Goal: Transaction & Acquisition: Book appointment/travel/reservation

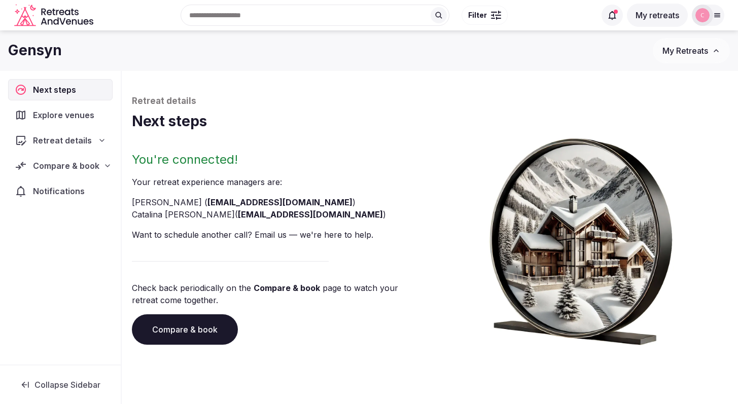
click at [78, 168] on span "Compare & book" at bounding box center [66, 166] width 66 height 12
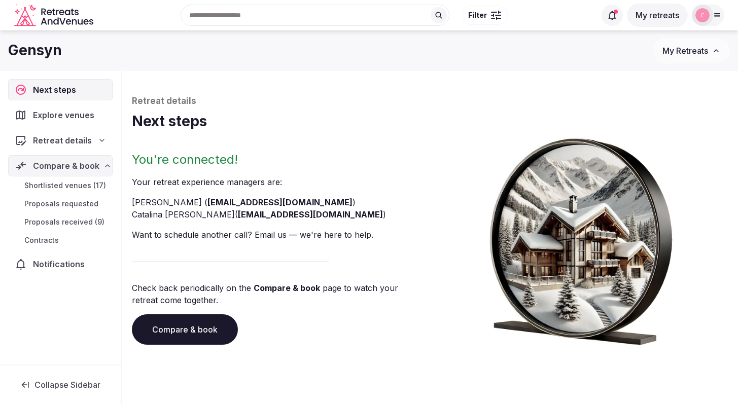
click at [71, 202] on span "Proposals requested" at bounding box center [61, 204] width 74 height 10
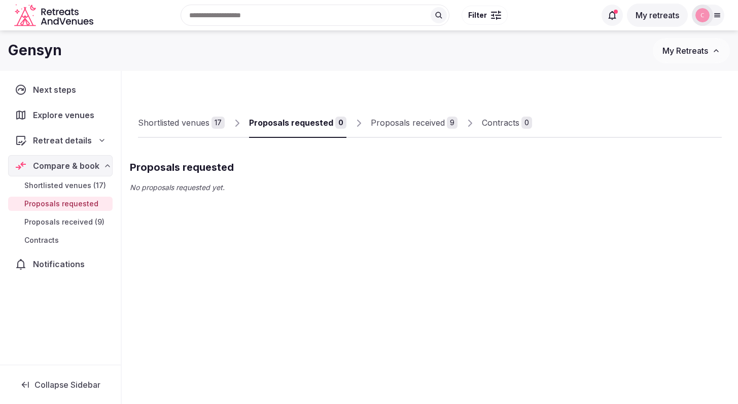
click at [48, 87] on span "Next steps" at bounding box center [56, 90] width 47 height 12
click at [53, 9] on icon "Retreats and Venues company logo" at bounding box center [54, 15] width 81 height 23
click at [54, 11] on icon "Retreats and Venues company logo" at bounding box center [54, 12] width 3 height 7
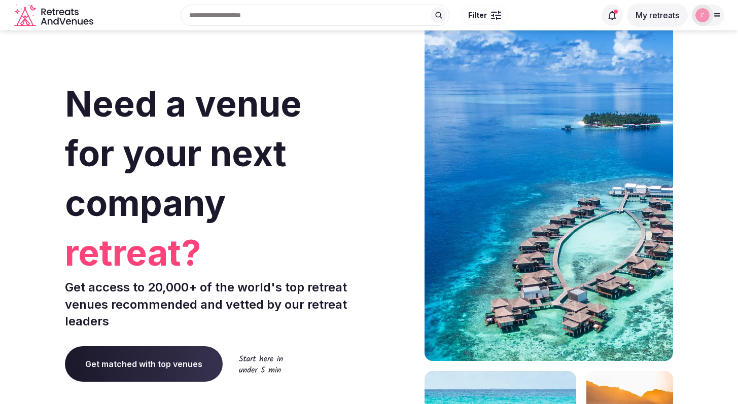
click at [662, 15] on button "My retreats" at bounding box center [657, 15] width 61 height 23
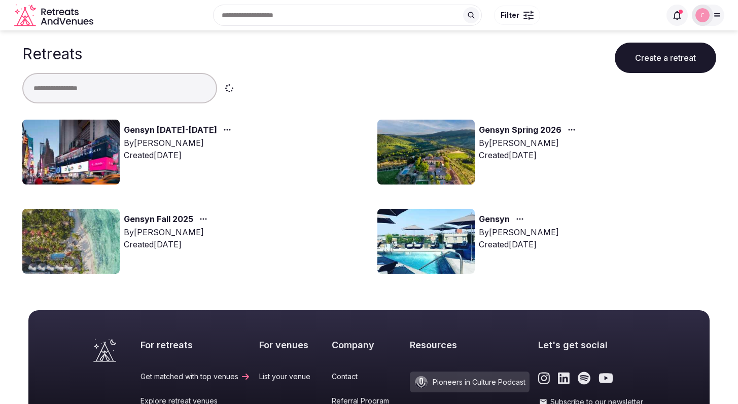
click at [195, 130] on link "Gensyn [DATE]-[DATE]" at bounding box center [170, 130] width 93 height 13
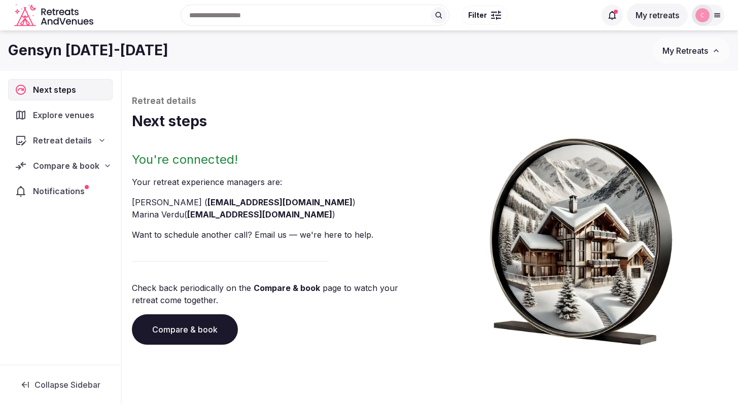
click at [70, 170] on span "Compare & book" at bounding box center [66, 166] width 66 height 12
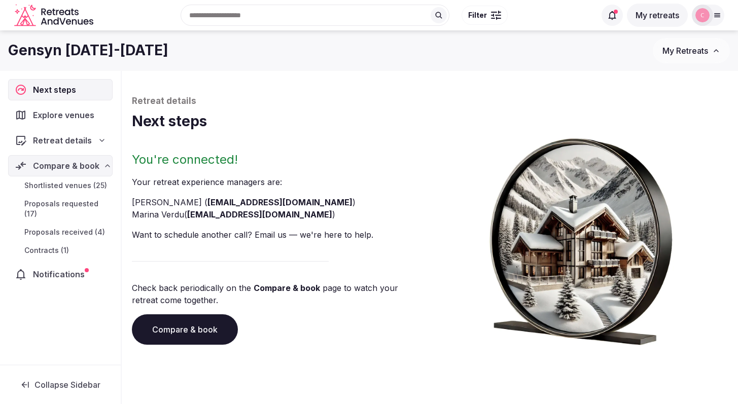
click at [79, 227] on span "Proposals received (4)" at bounding box center [64, 232] width 81 height 10
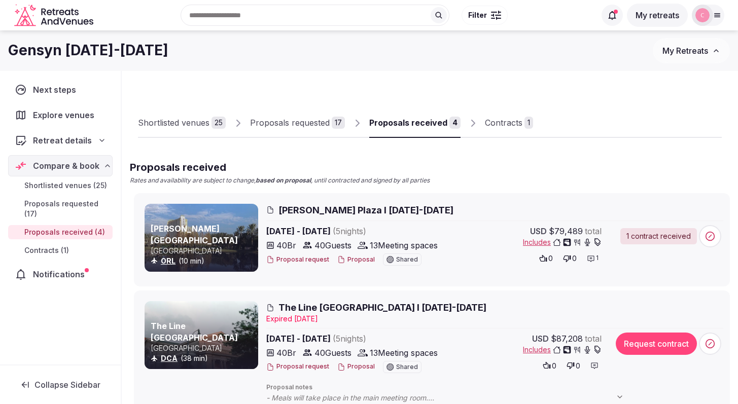
click at [405, 125] on div "Proposals received" at bounding box center [408, 123] width 78 height 12
click at [353, 210] on span "[PERSON_NAME] Plaza I [DATE]-[DATE]" at bounding box center [366, 210] width 175 height 13
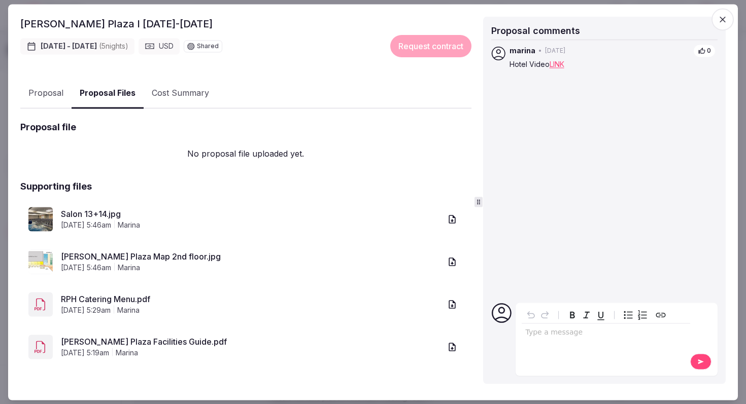
click at [99, 50] on div "[PERSON_NAME] Plaza 🇺🇸 [GEOGRAPHIC_DATA][PERSON_NAME] I [DATE]-[DATE] [DATE] - …" at bounding box center [245, 145] width 451 height 488
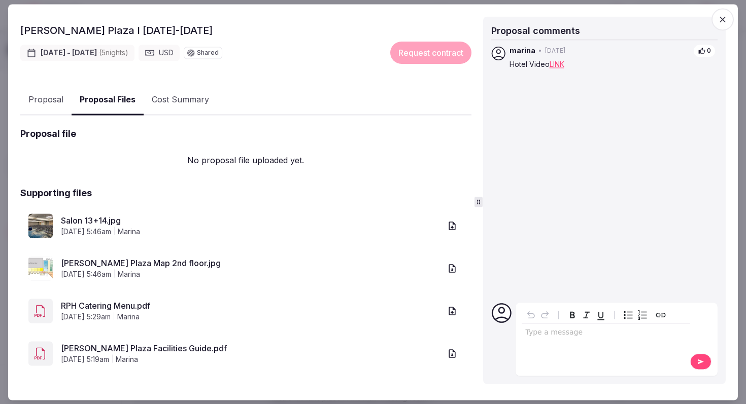
click at [102, 259] on link "[PERSON_NAME] Plaza Map 2nd floor.jpg" at bounding box center [251, 264] width 380 height 12
click at [91, 258] on link "[PERSON_NAME] Plaza Map 2nd floor.jpg" at bounding box center [251, 264] width 380 height 12
click at [111, 215] on link "Salon 13+14.jpg" at bounding box center [251, 221] width 380 height 12
click at [449, 222] on icon "button" at bounding box center [452, 226] width 7 height 9
click at [447, 264] on icon "button" at bounding box center [452, 269] width 10 height 10
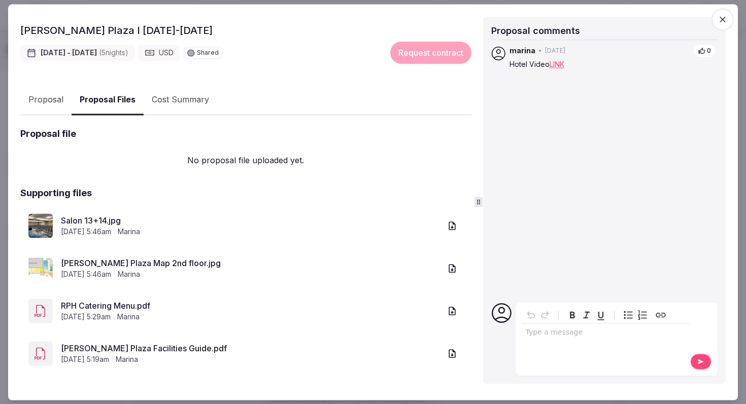
click at [132, 346] on link "[PERSON_NAME] Plaza Facilities Guide.pdf" at bounding box center [251, 349] width 380 height 12
